Goal: Communication & Community: Answer question/provide support

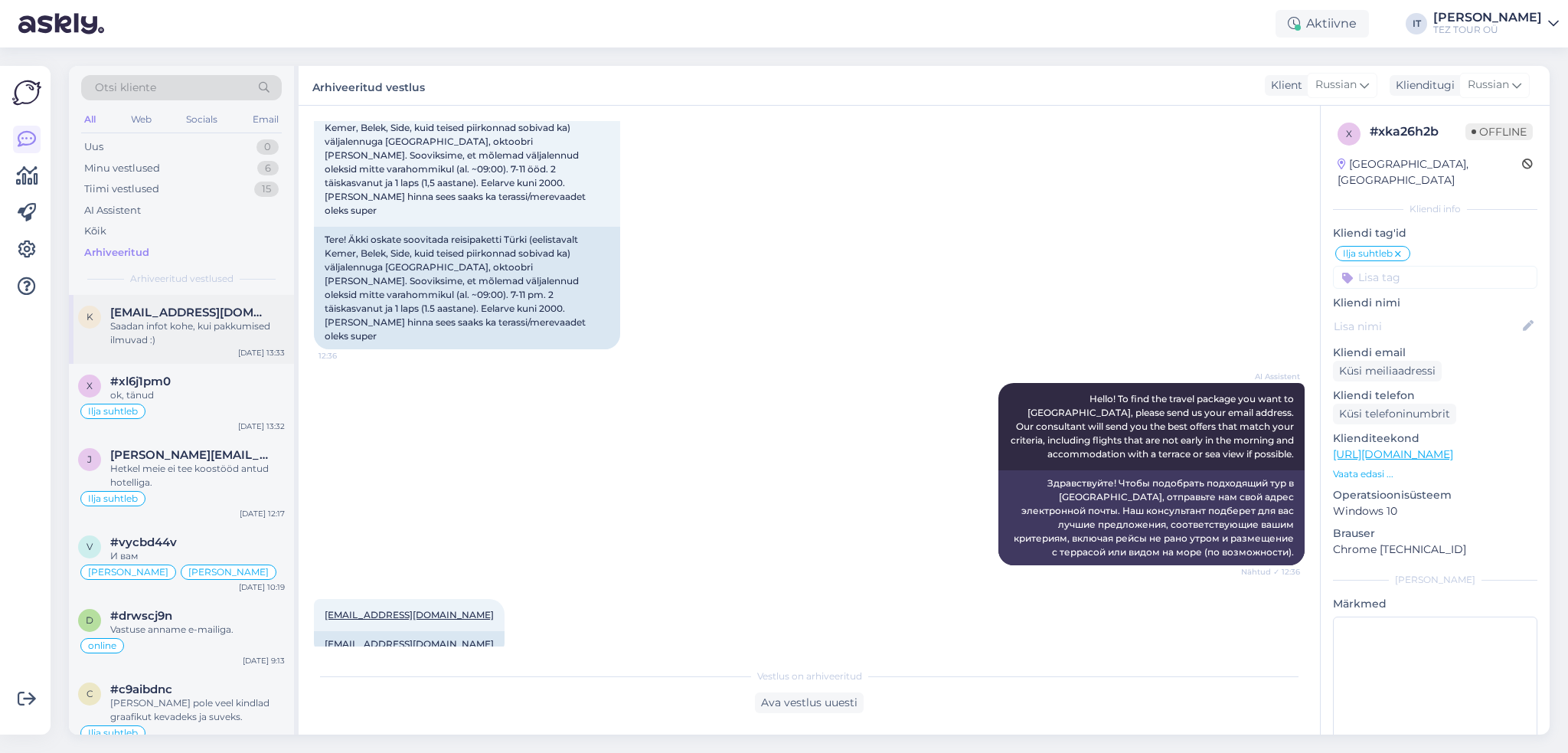
click at [255, 330] on div "Saadan infot kohe, kui pakkumised ilmuvad :)" at bounding box center [197, 333] width 174 height 28
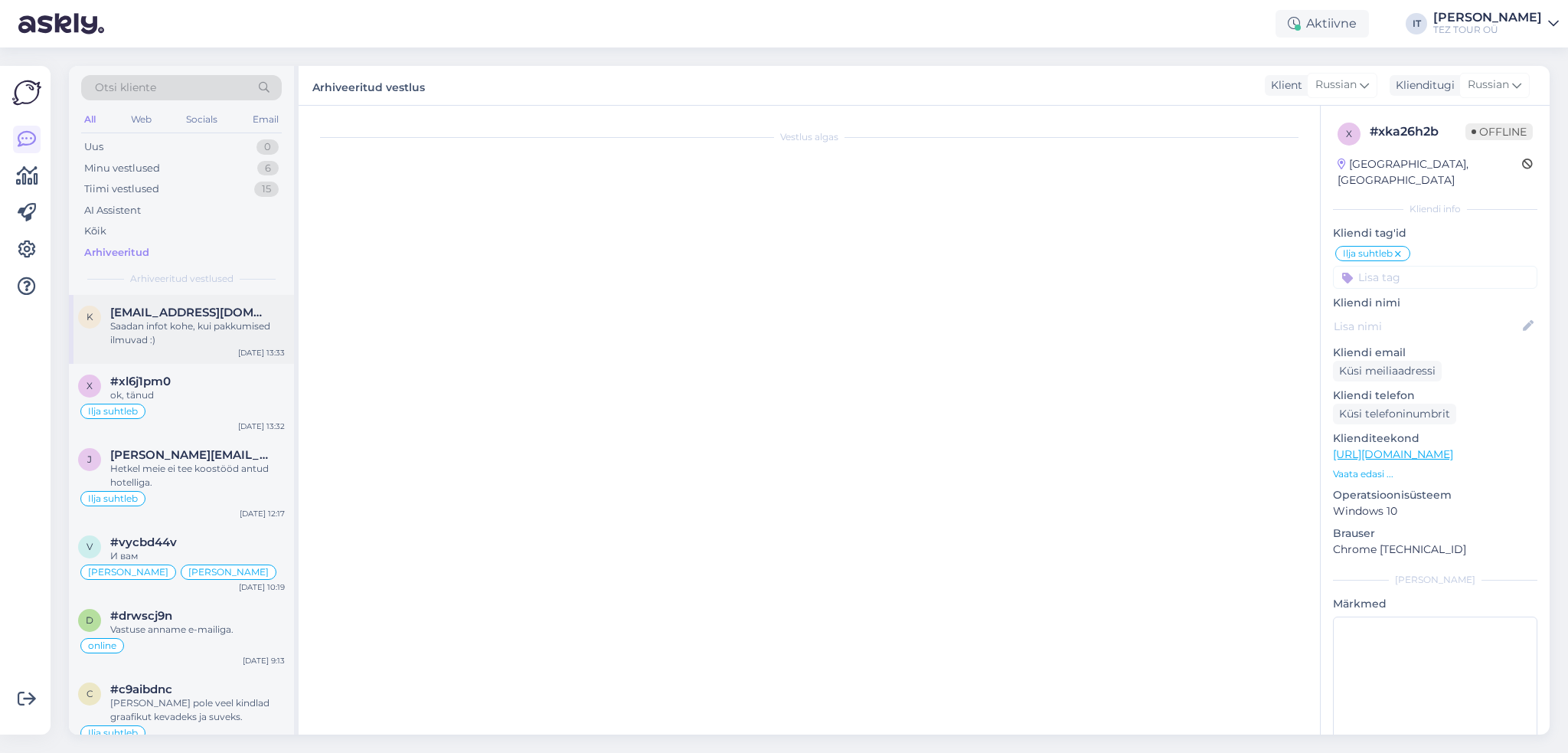
scroll to position [349, 0]
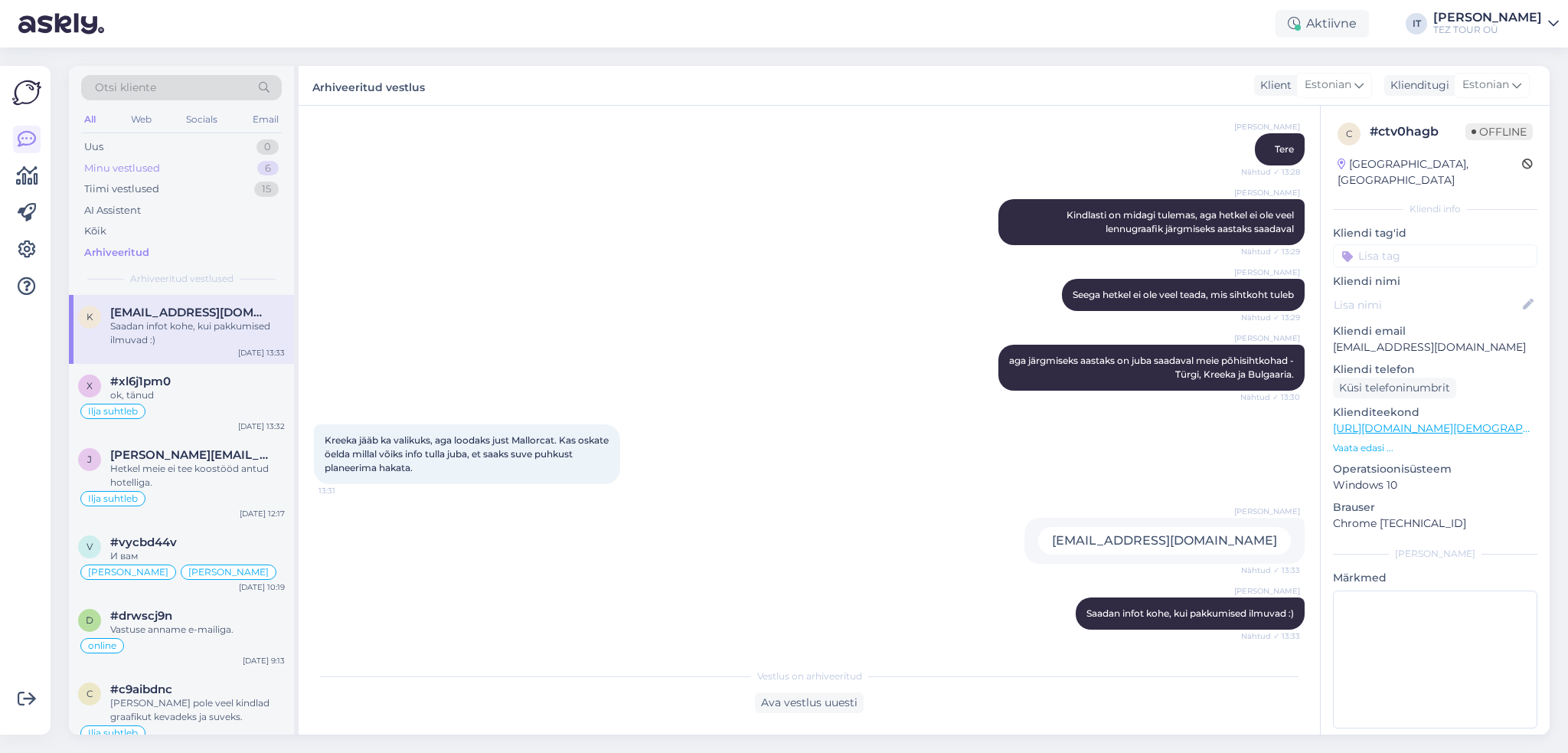
click at [210, 167] on div "Minu vestlused 6" at bounding box center [181, 168] width 201 height 21
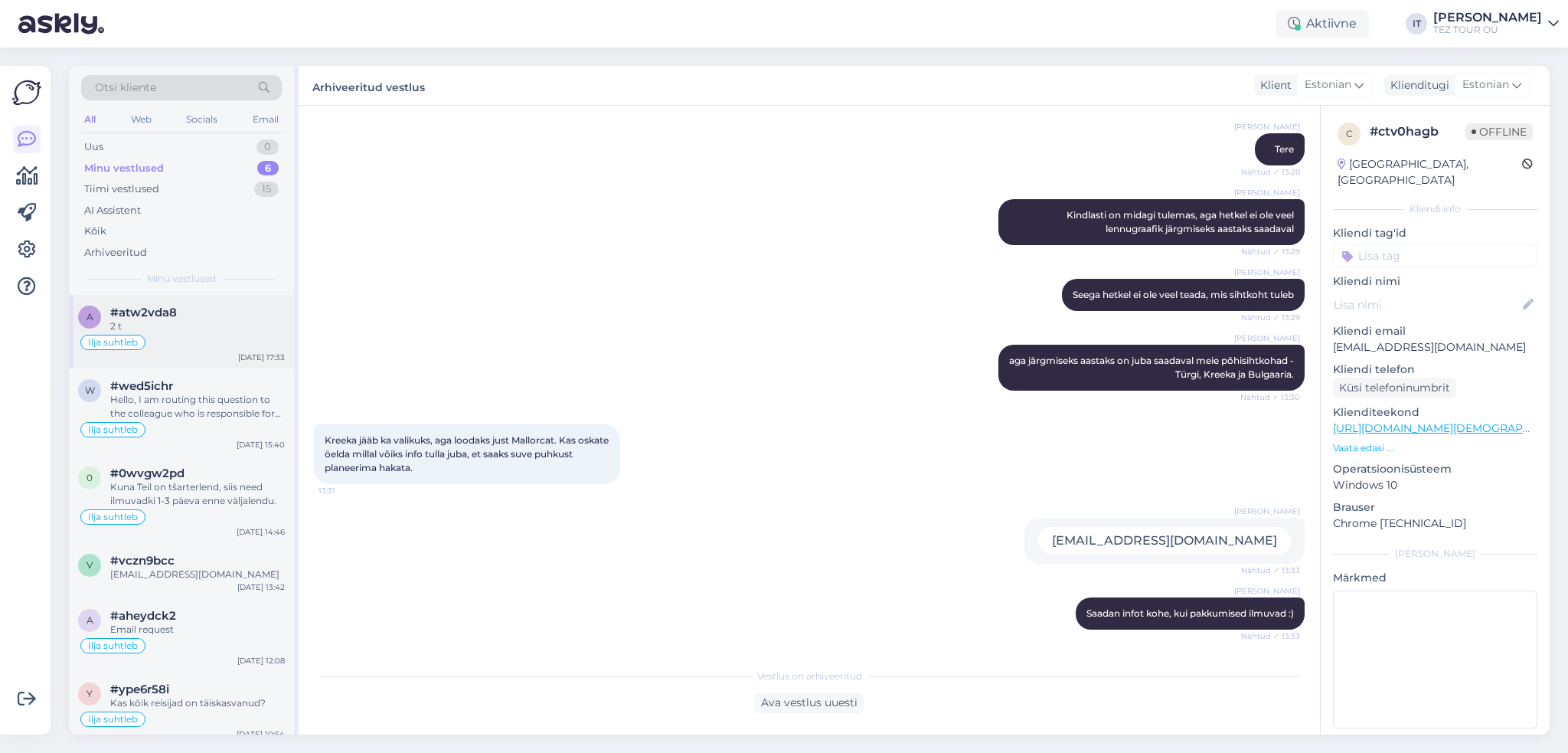
click at [200, 352] on div "a #atw2vda8 2 t Ilja suhtleb [DATE] 17:33" at bounding box center [181, 331] width 225 height 74
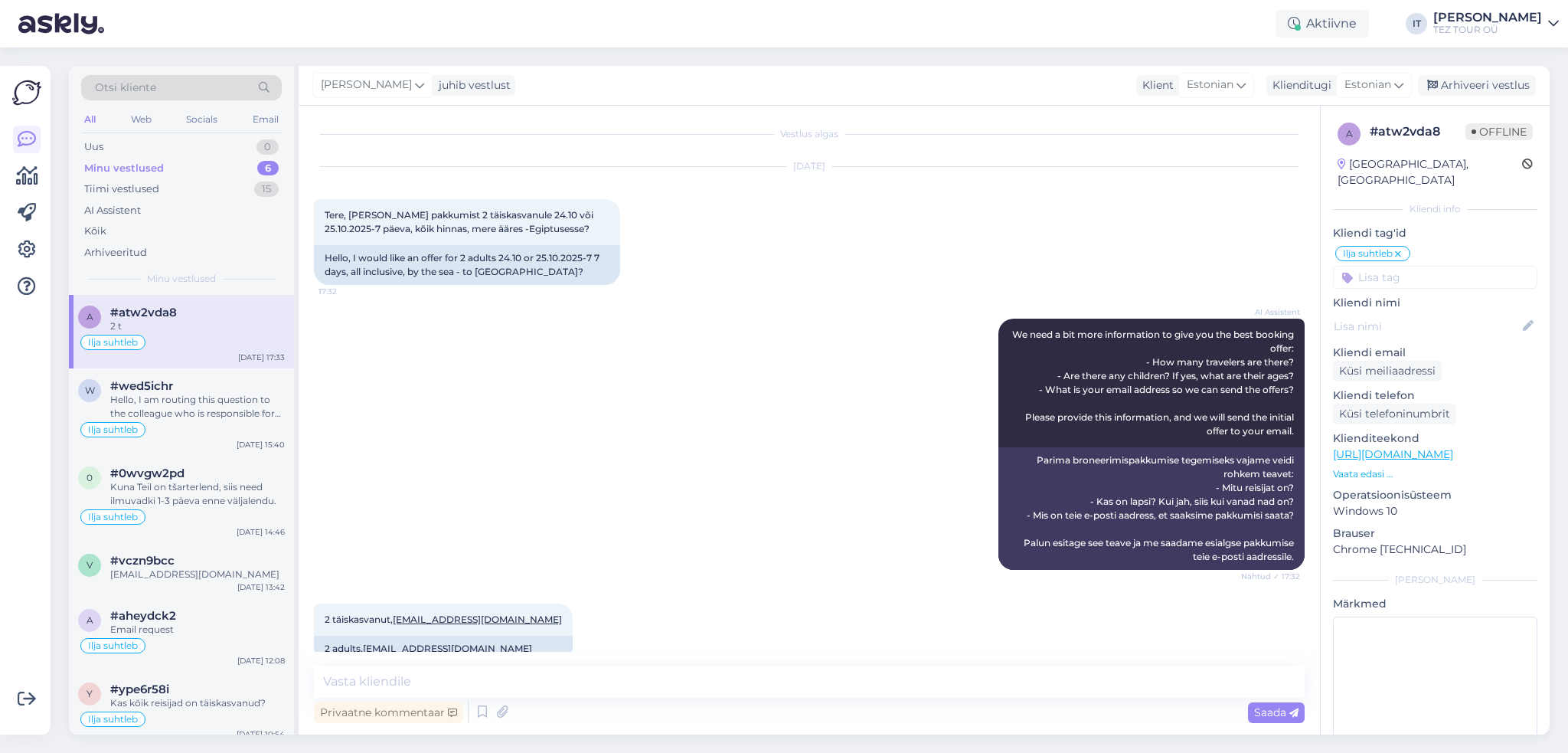
scroll to position [0, 0]
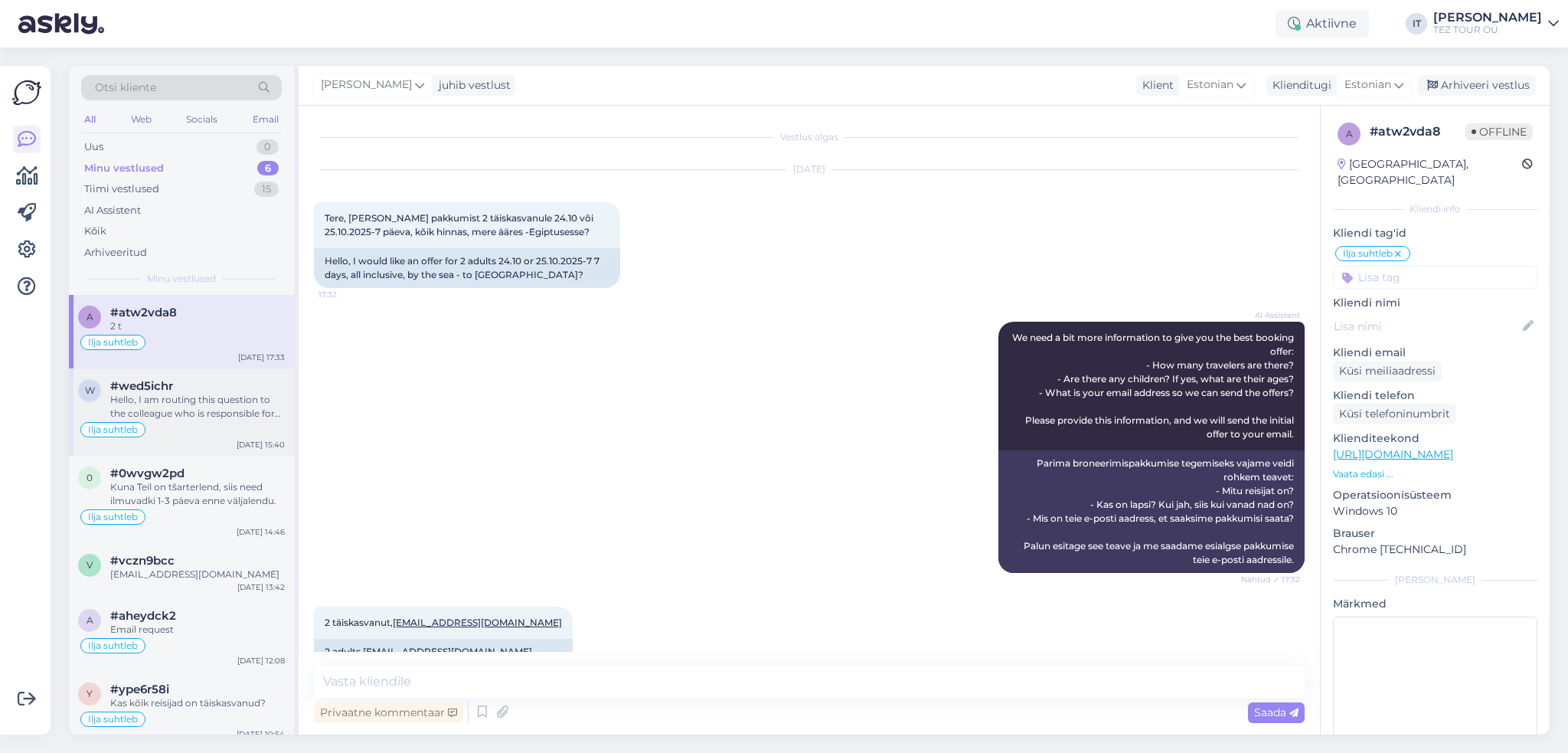
click at [221, 409] on div "Hello, I am routing this question to the colleague who is responsible for this …" at bounding box center [197, 407] width 174 height 28
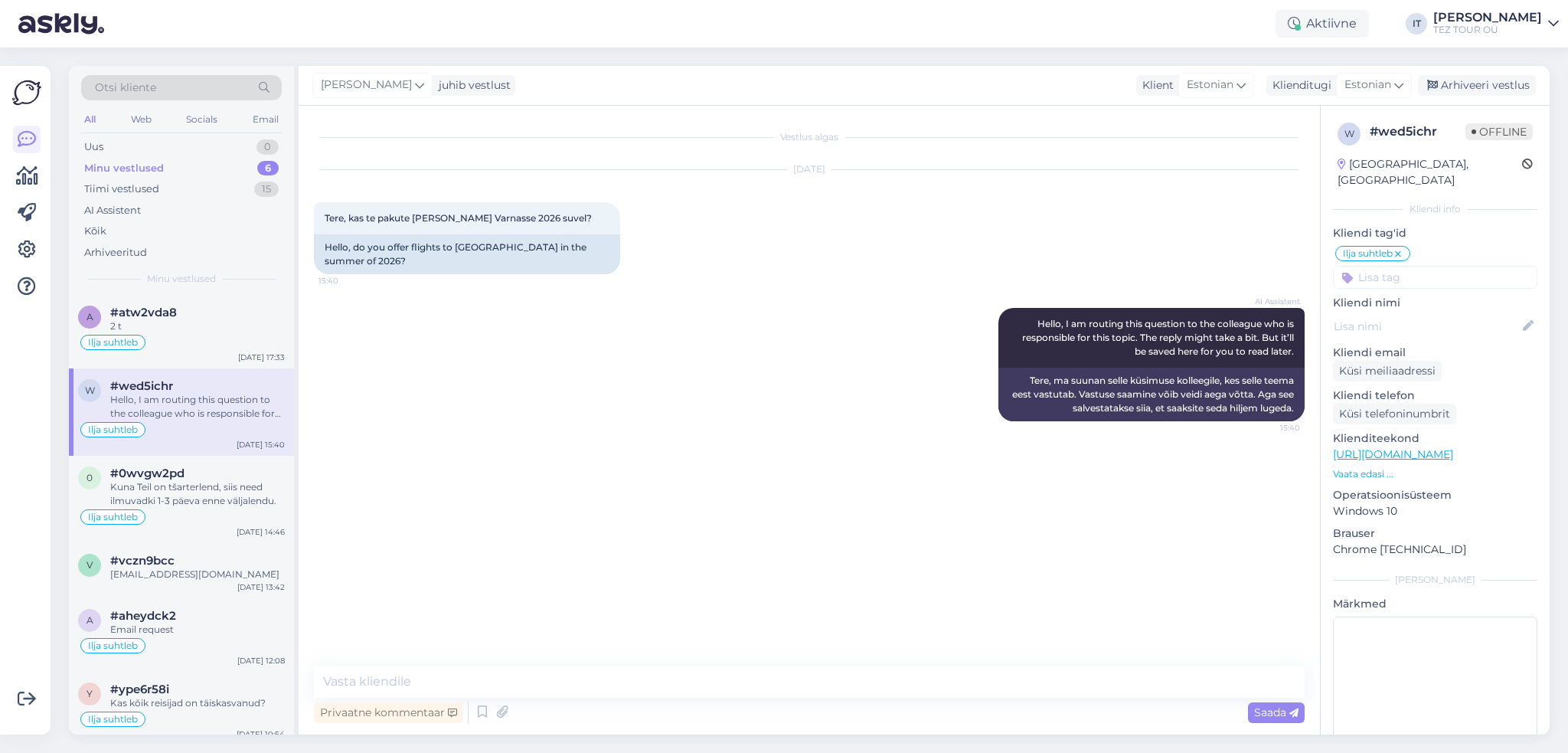
click at [647, 709] on div "Privaatne kommentaar Saada" at bounding box center [810, 712] width 991 height 29
click at [651, 694] on textarea at bounding box center [810, 681] width 991 height 32
type textarea "Tere"
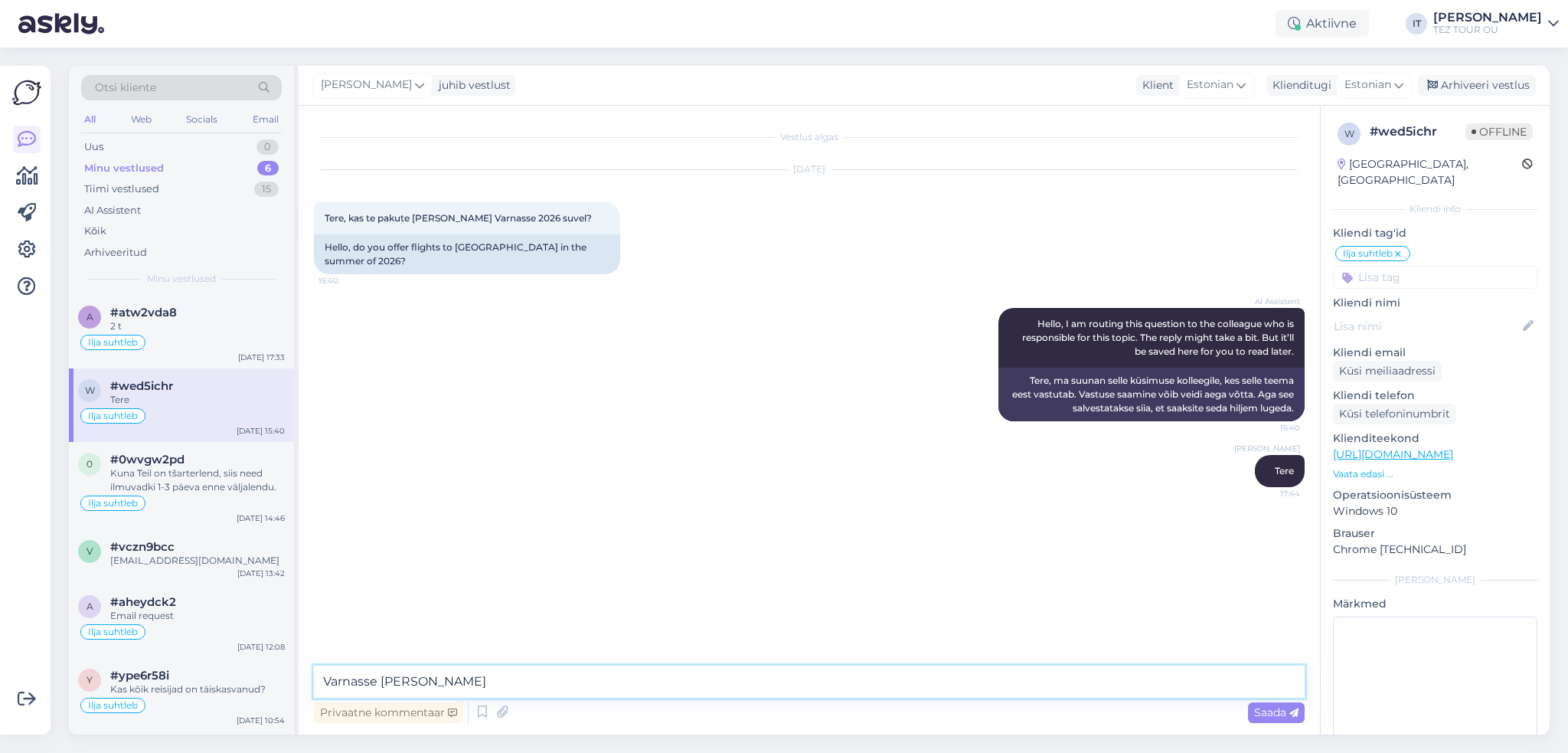
type textarea "Varnasse ei paku"
type textarea "Pakume reisipakkumisi Burgasesse"
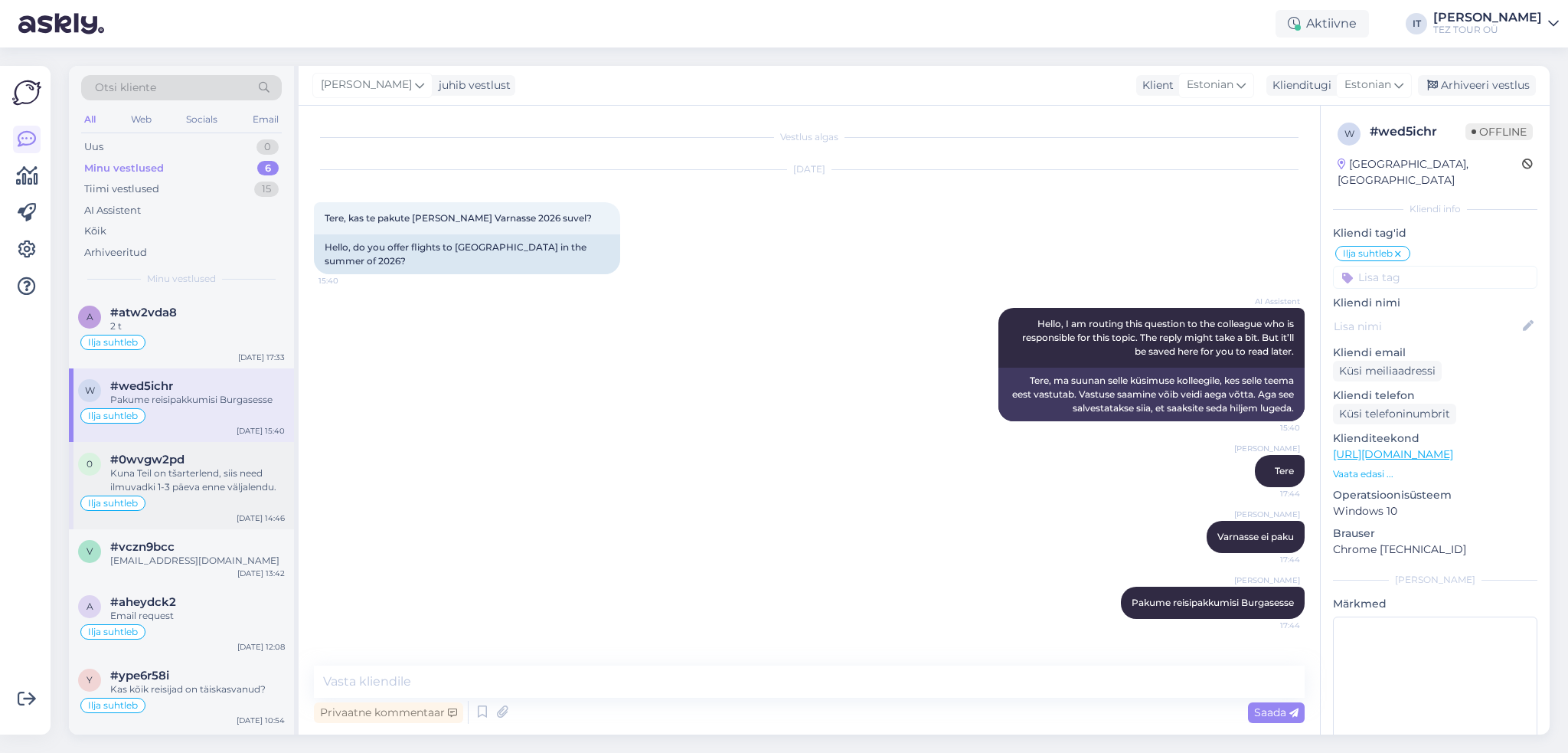
click at [243, 501] on div "Ilja suhtleb" at bounding box center [182, 504] width 207 height 19
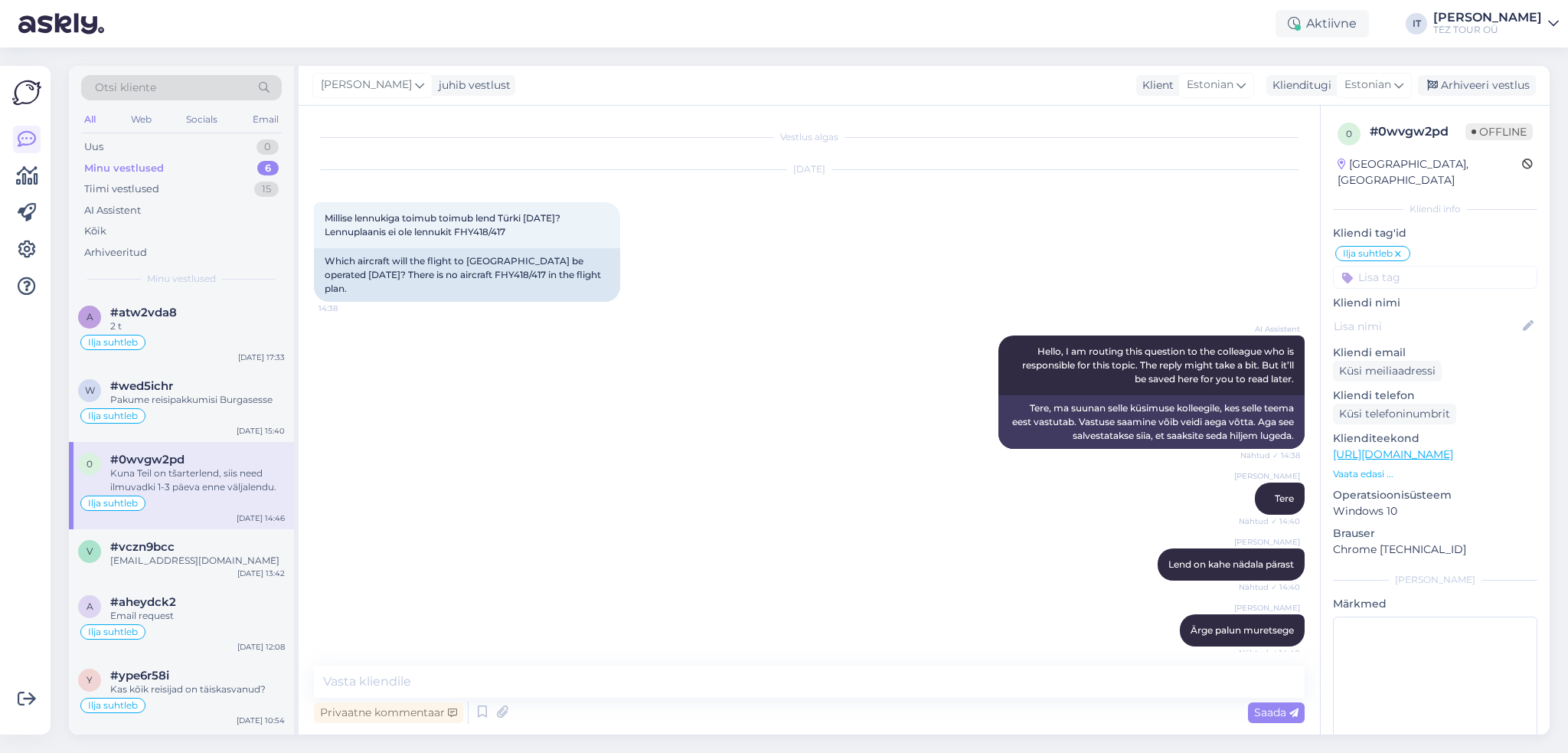
scroll to position [409, 0]
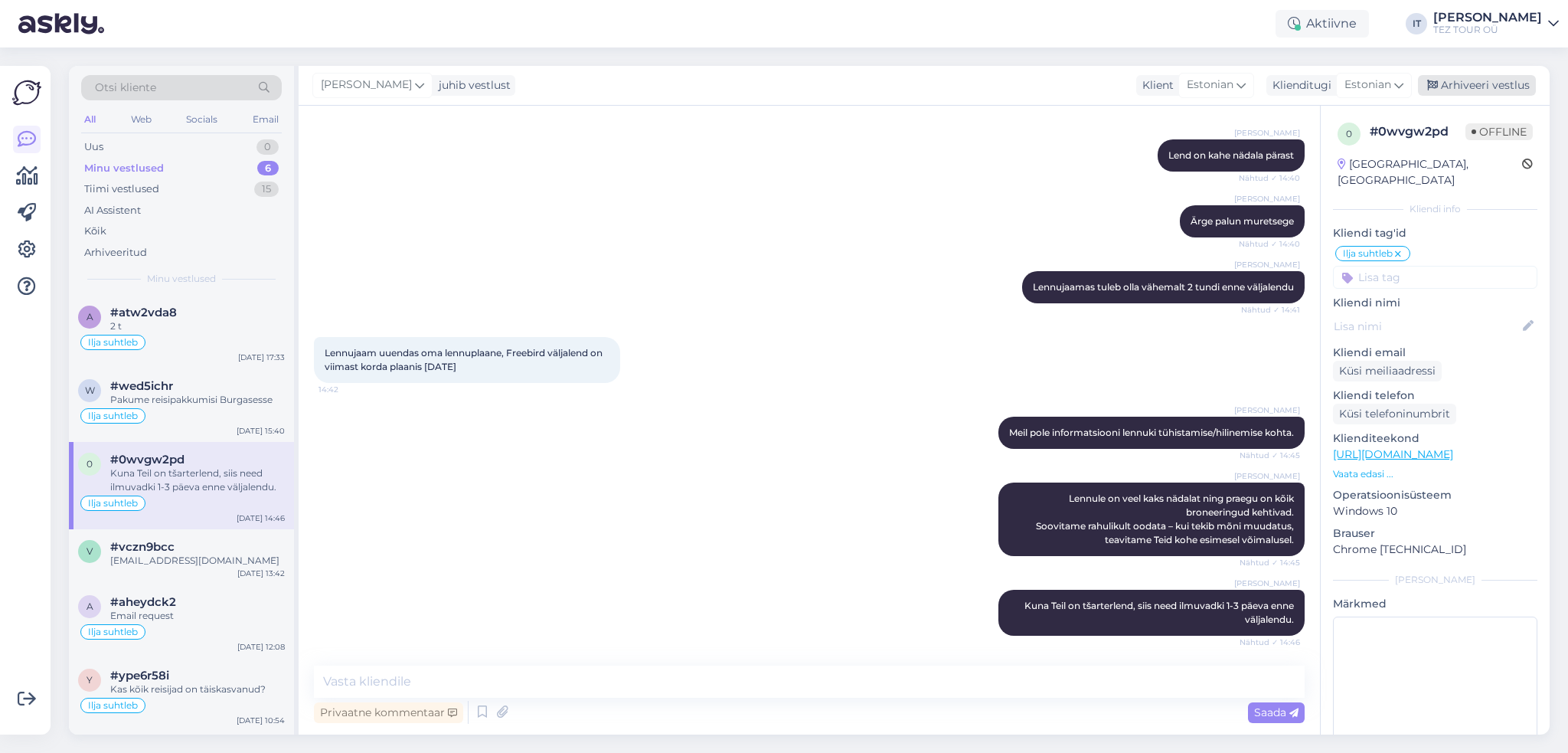
click at [1513, 88] on div "Arhiveeri vestlus" at bounding box center [1478, 85] width 118 height 21
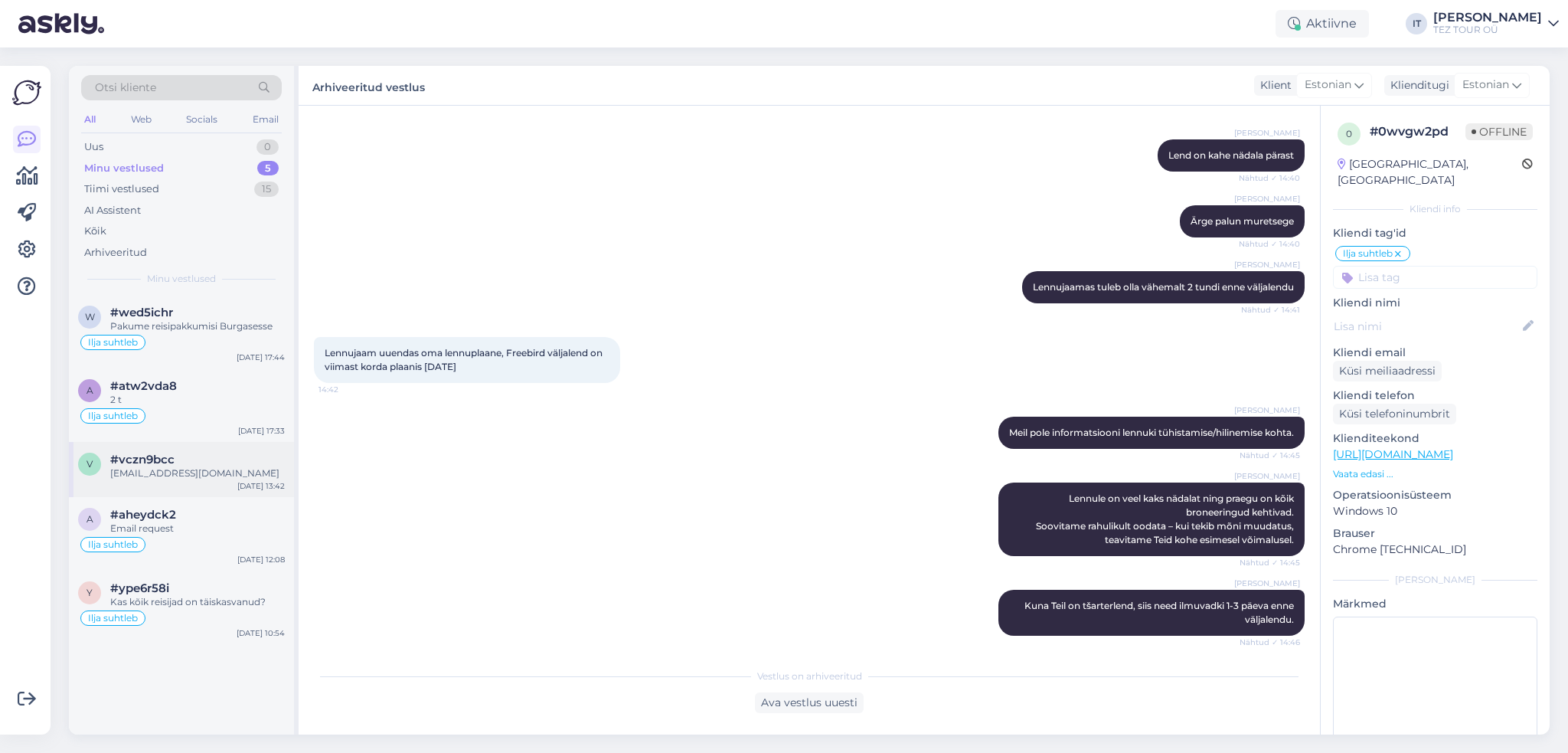
click at [257, 484] on div "[DATE] 13:42" at bounding box center [261, 486] width 48 height 11
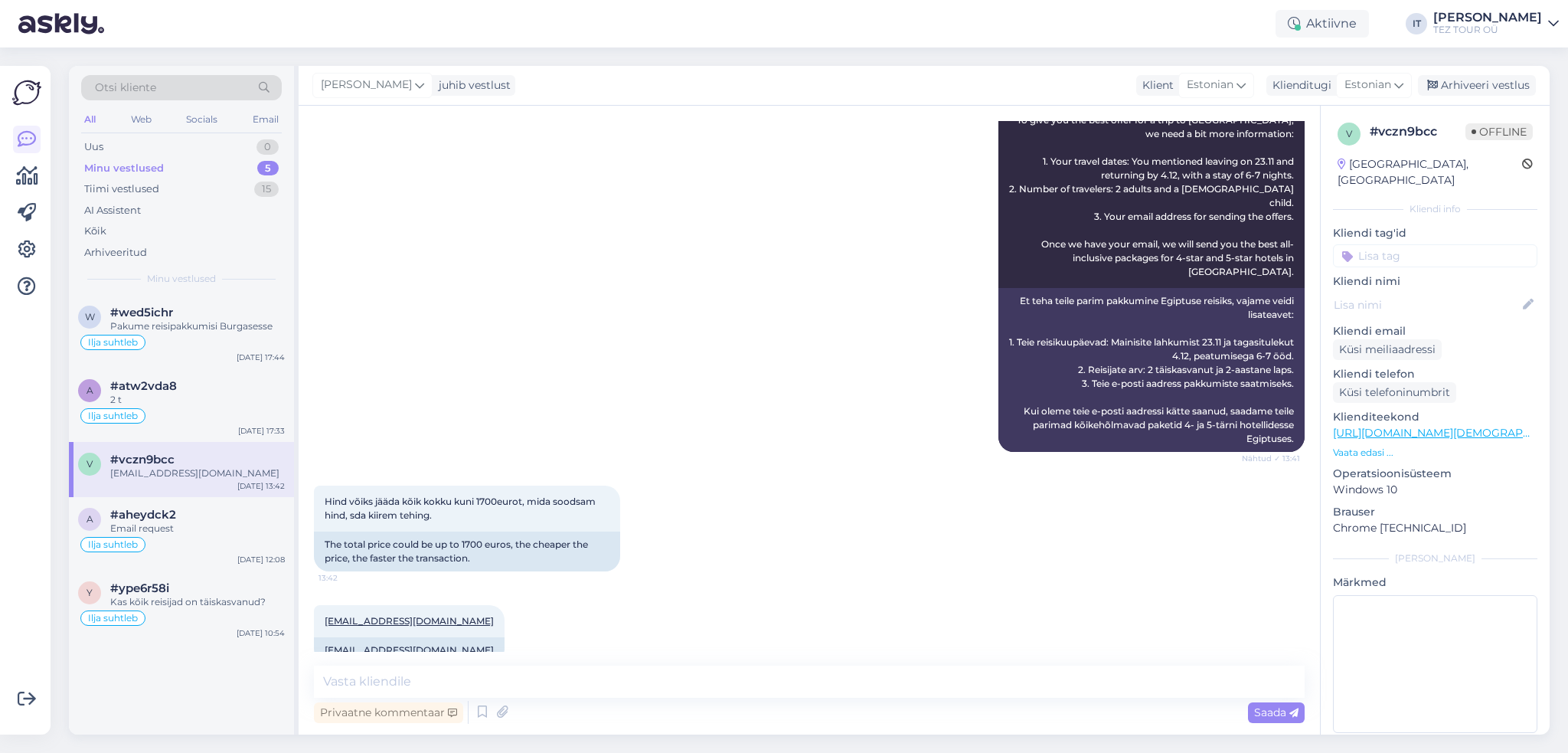
click at [1406, 244] on input at bounding box center [1435, 256] width 204 height 23
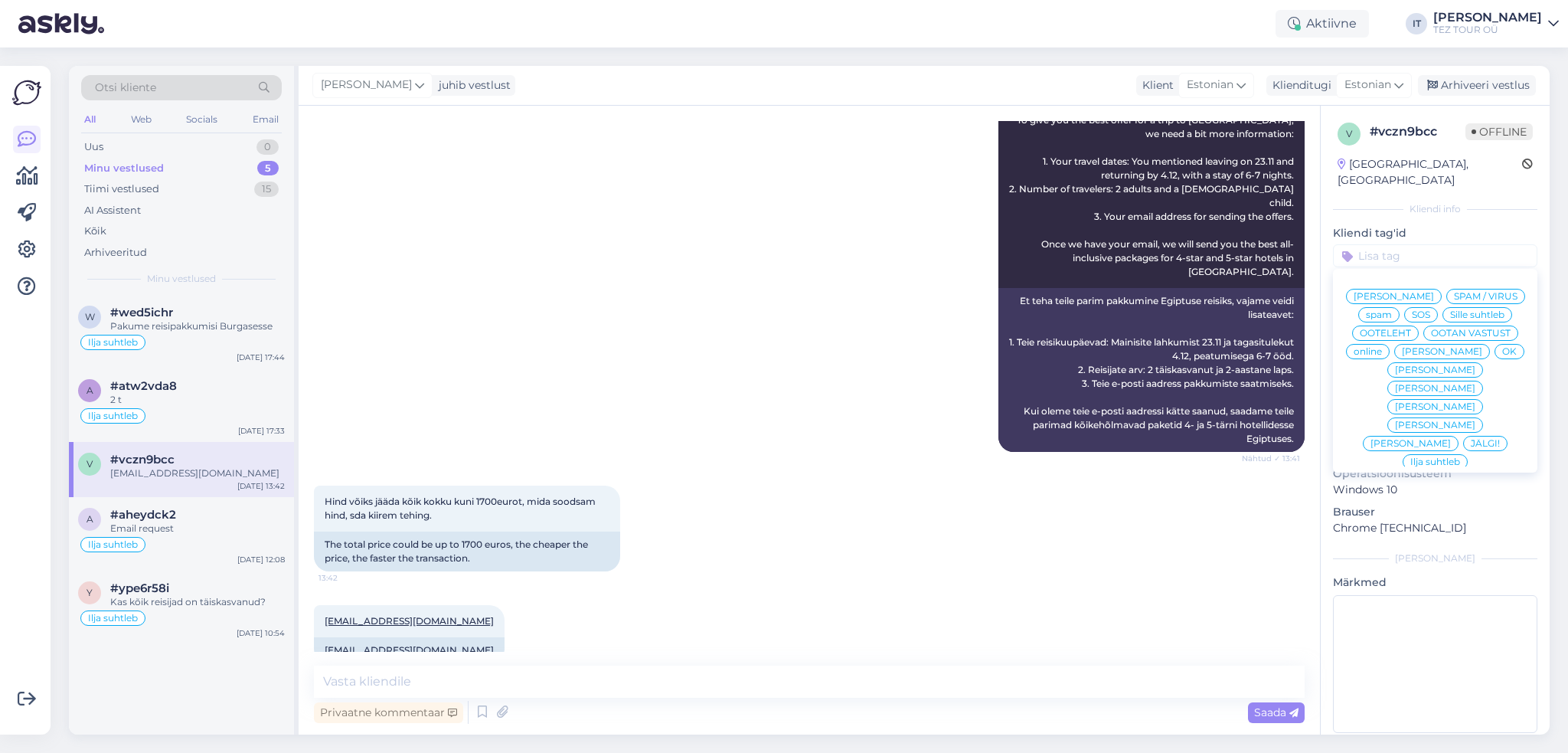
click at [1415, 457] on span "Ilja suhtleb" at bounding box center [1435, 462] width 49 height 9
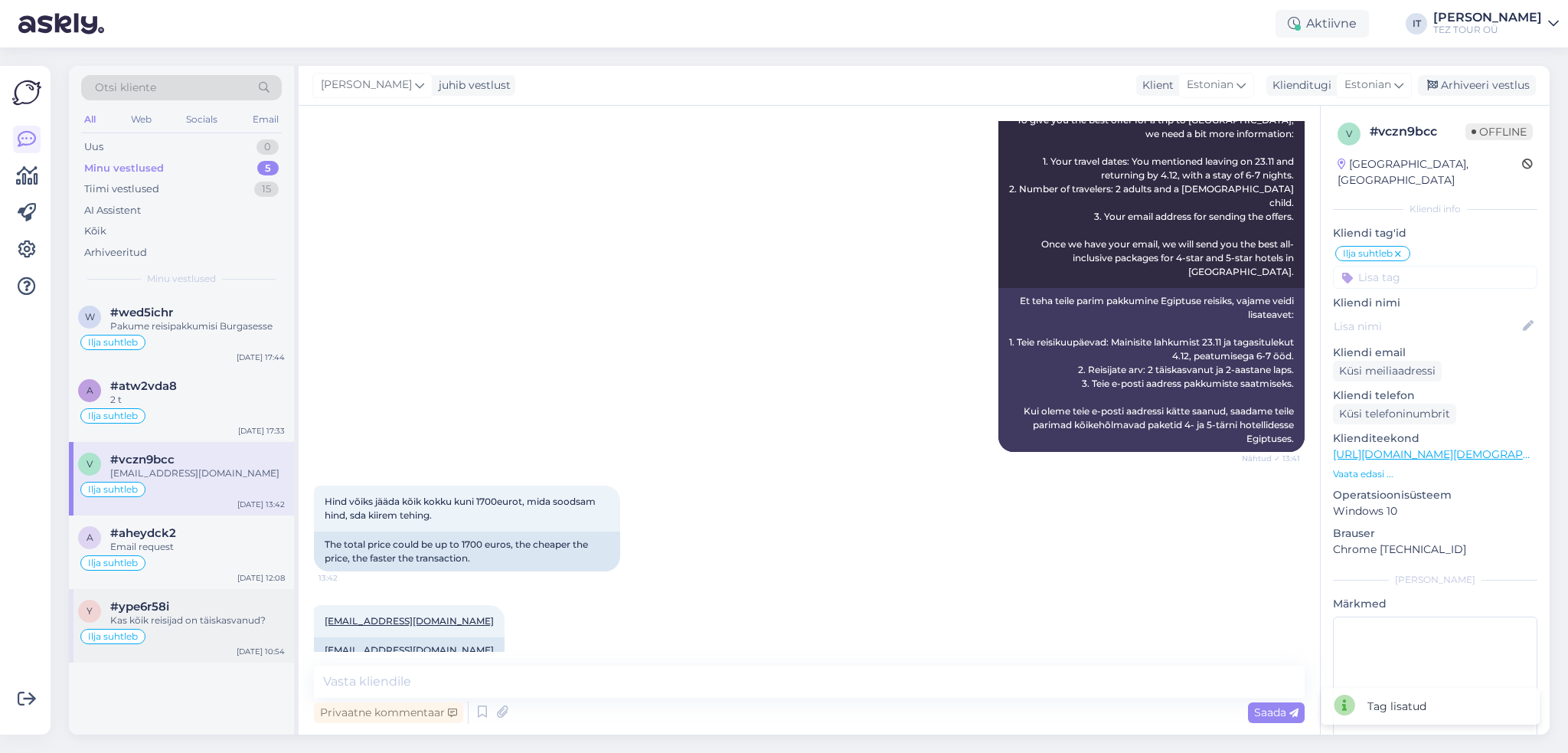
click at [193, 616] on div "Kas kõik reisijad on täiskasvanud?" at bounding box center [197, 621] width 174 height 14
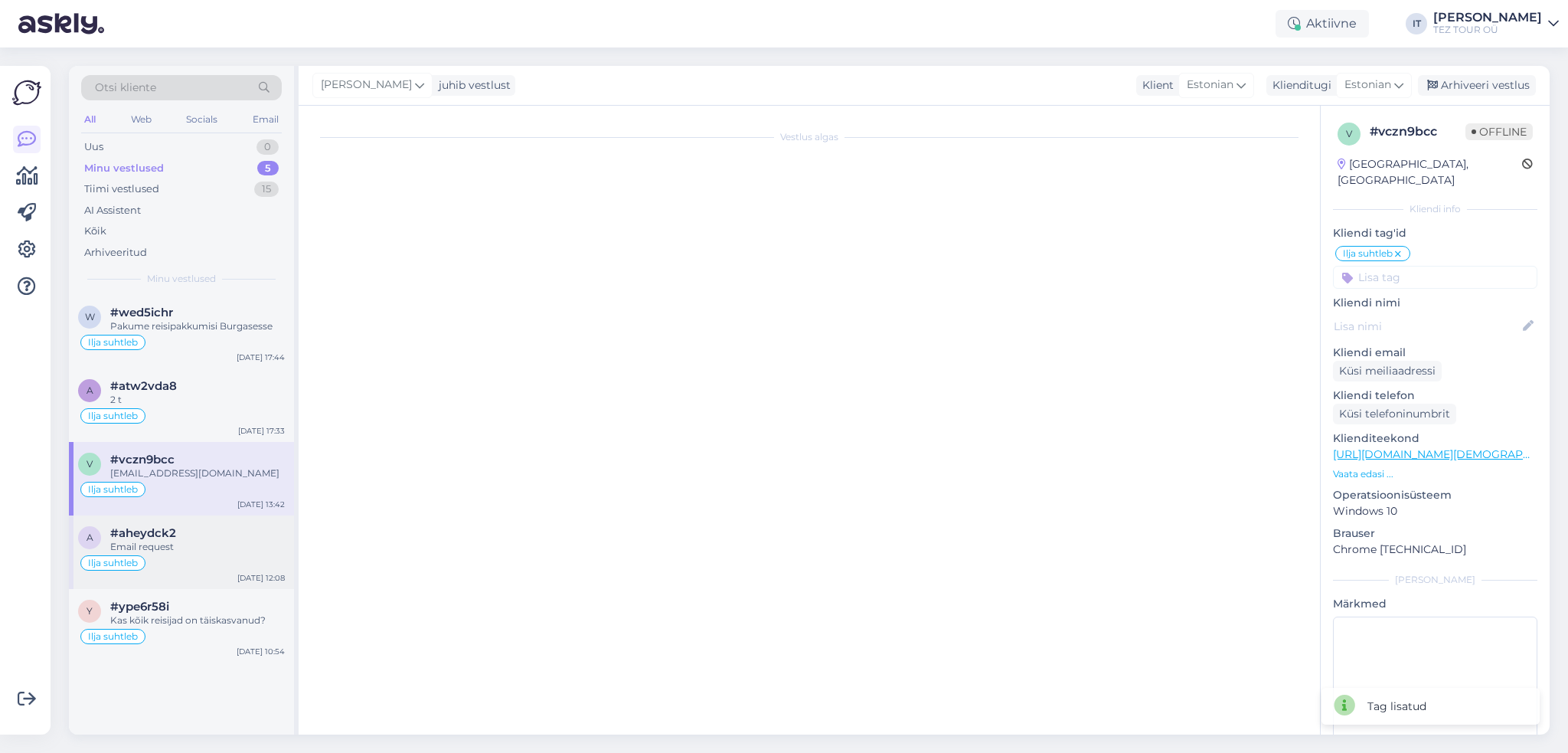
click at [153, 554] on div "Ilja suhtleb" at bounding box center [182, 564] width 207 height 19
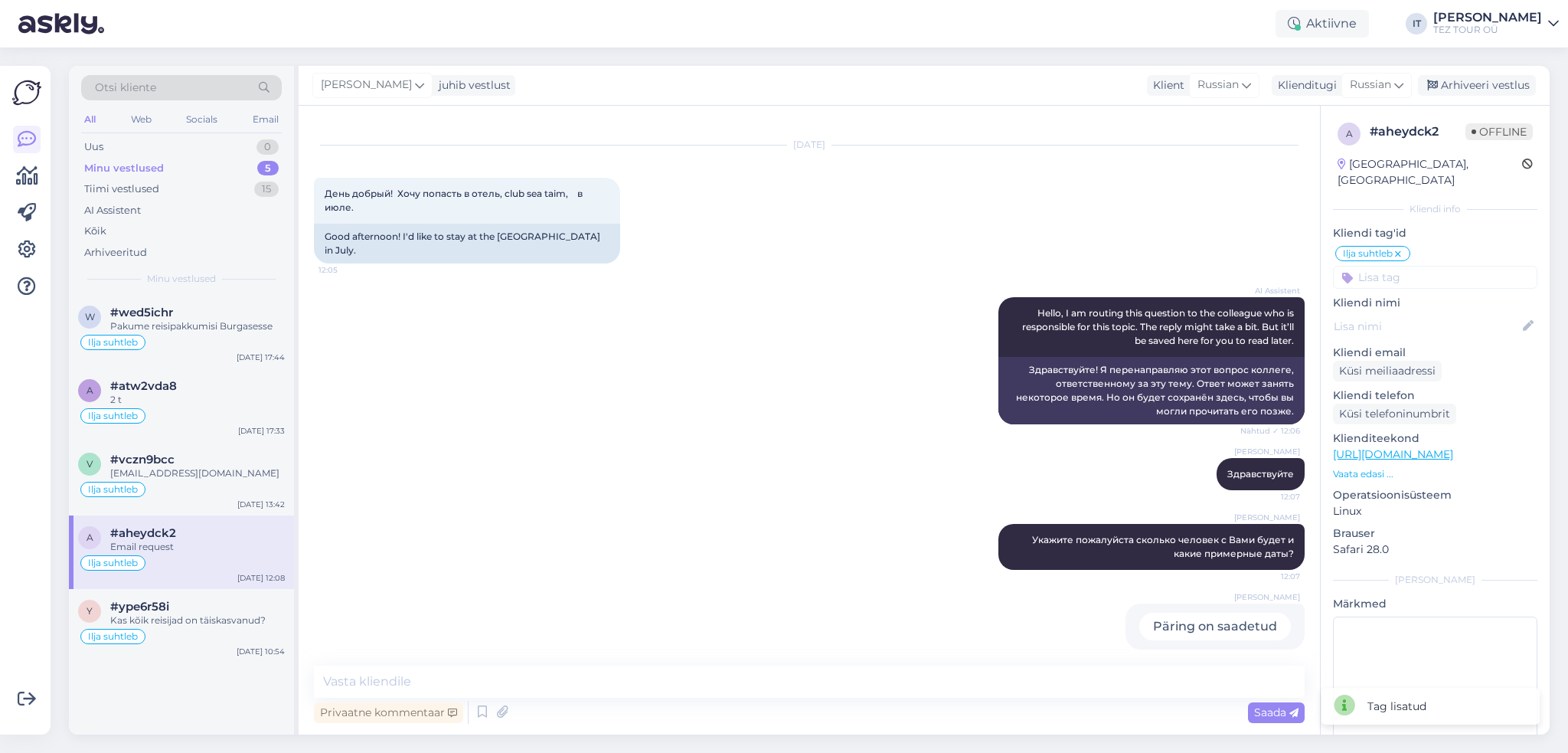
scroll to position [38, 0]
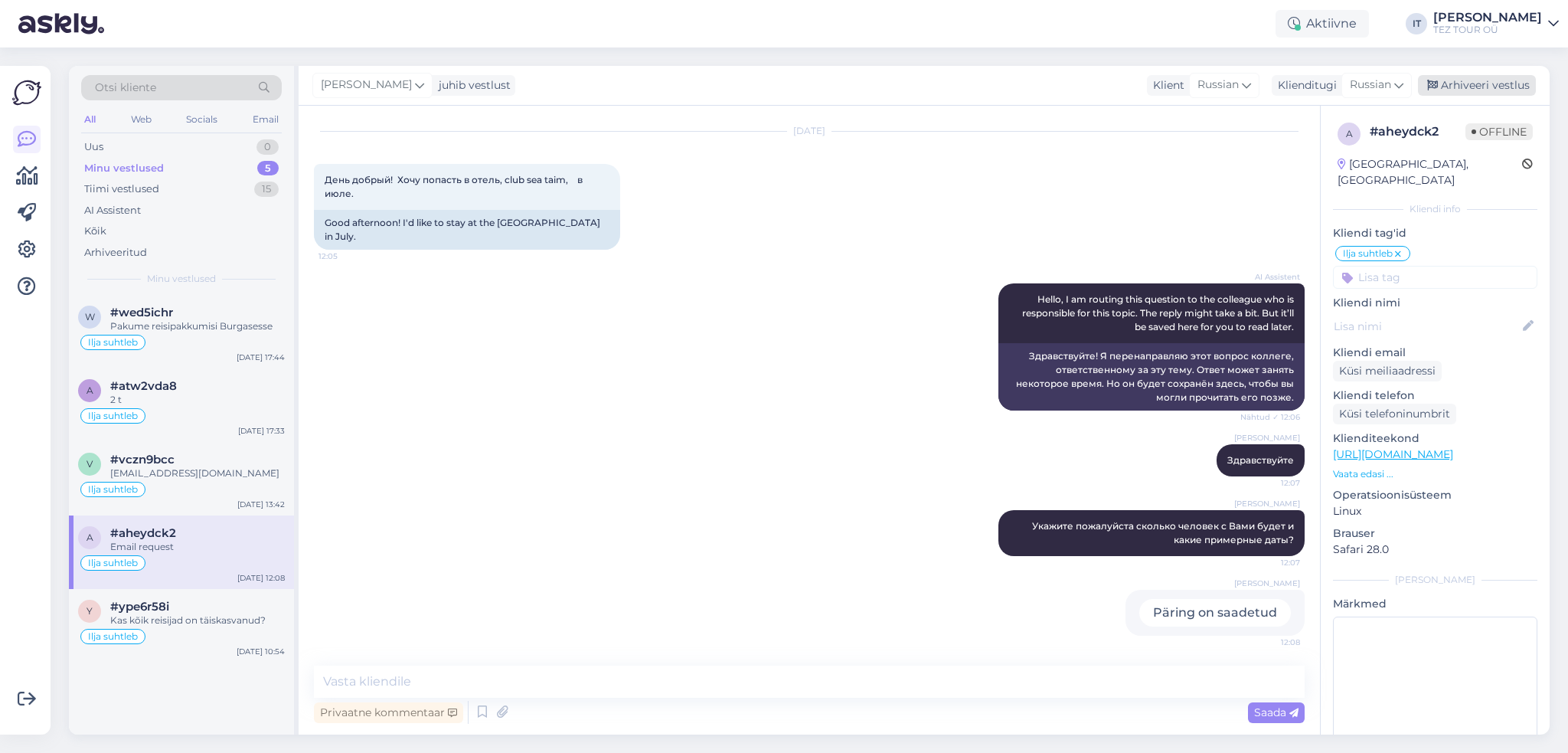
click at [1508, 80] on div "Arhiveeri vestlus" at bounding box center [1478, 85] width 118 height 21
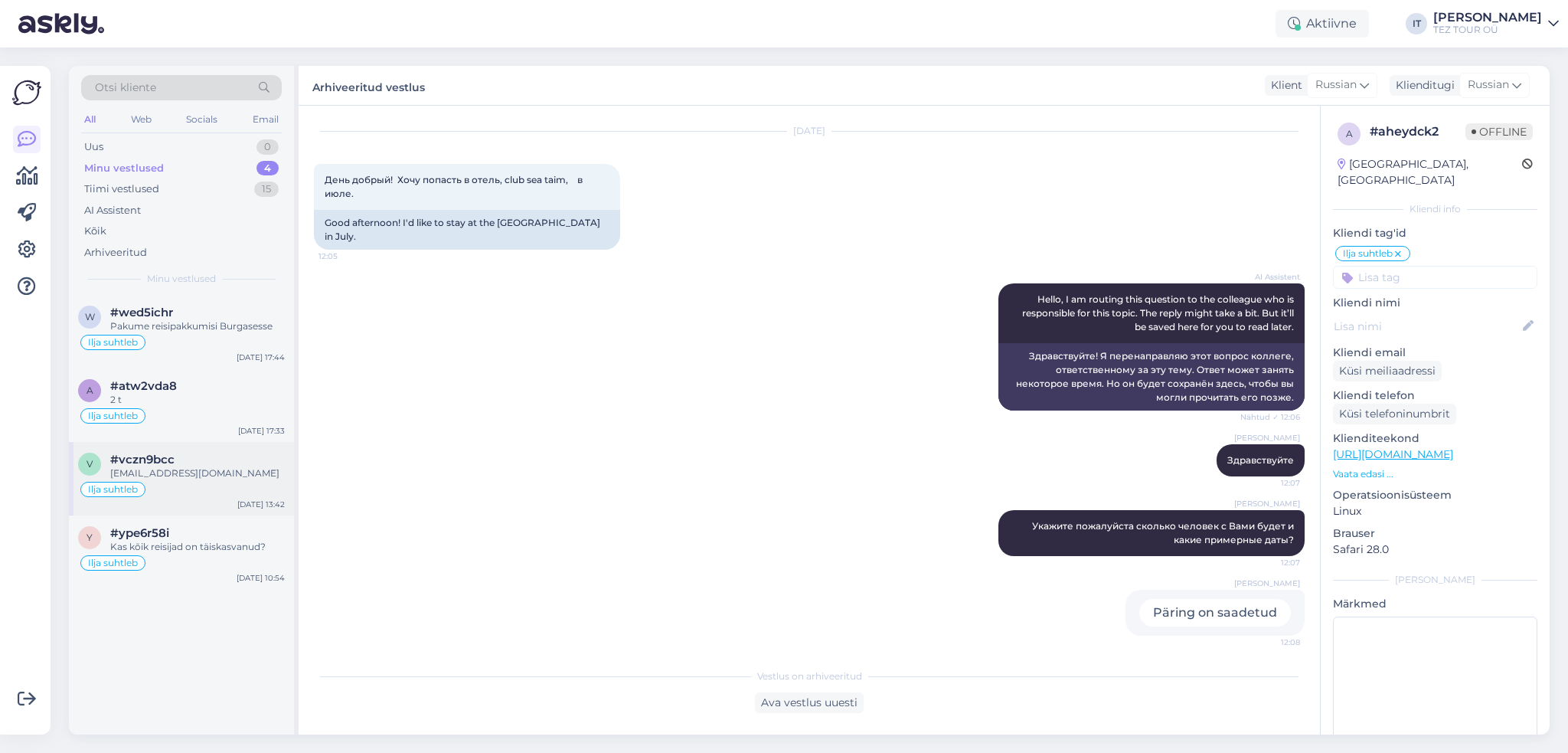
click at [229, 504] on div "v #vczn9bcc [EMAIL_ADDRESS][DOMAIN_NAME] [PERSON_NAME] [DATE] 13:42" at bounding box center [181, 479] width 225 height 74
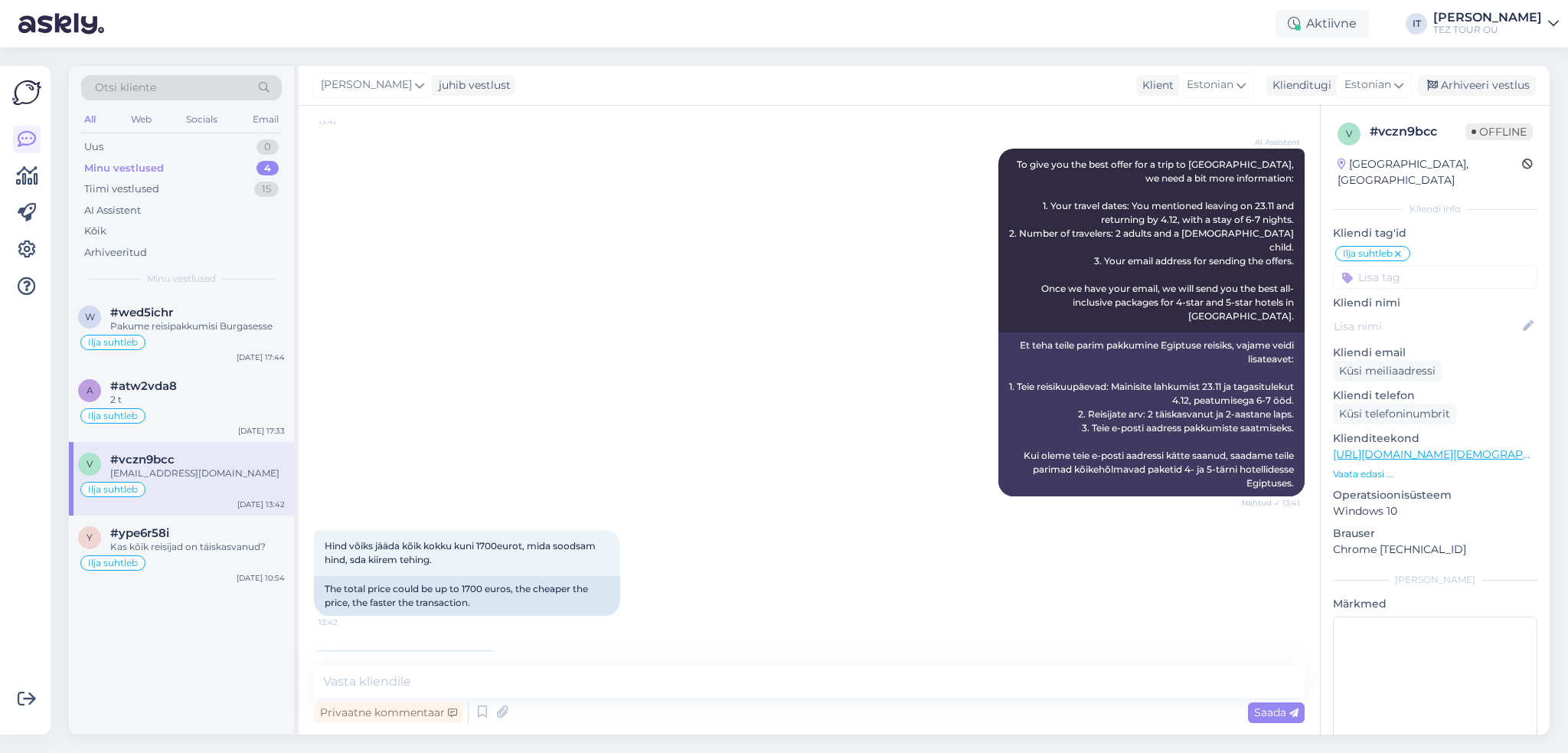
scroll to position [300, 0]
